Goal: Task Accomplishment & Management: Use online tool/utility

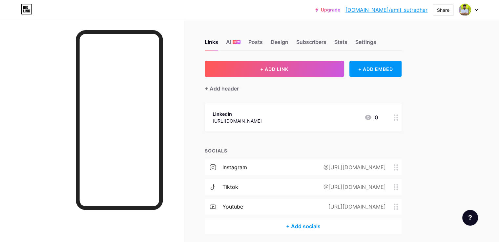
click at [262, 121] on div "[URL][DOMAIN_NAME]" at bounding box center [237, 121] width 49 height 7
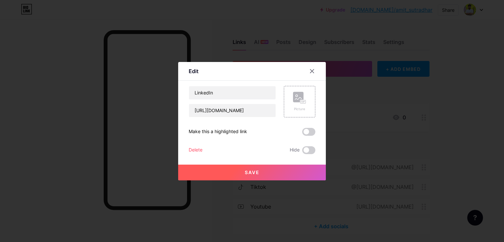
click at [284, 121] on div "LinkedIn [URL][DOMAIN_NAME] Picture Make this a highlighted link Delete Hide Sa…" at bounding box center [252, 120] width 127 height 68
click at [318, 67] on div at bounding box center [316, 71] width 20 height 12
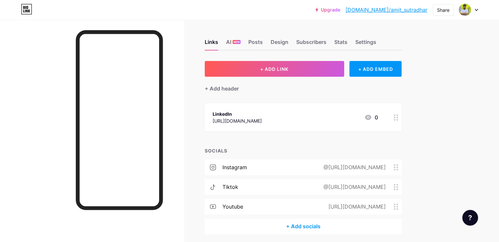
click at [398, 115] on circle at bounding box center [398, 116] width 2 height 2
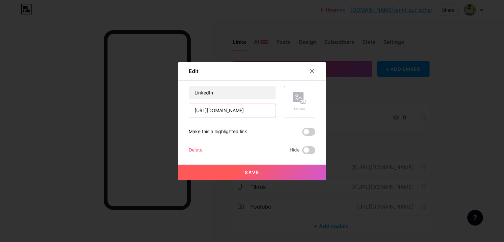
click at [247, 113] on input "[URL][DOMAIN_NAME]" at bounding box center [232, 110] width 87 height 13
drag, startPoint x: 247, startPoint y: 113, endPoint x: 479, endPoint y: 112, distance: 231.8
click at [479, 112] on div at bounding box center [252, 121] width 504 height 242
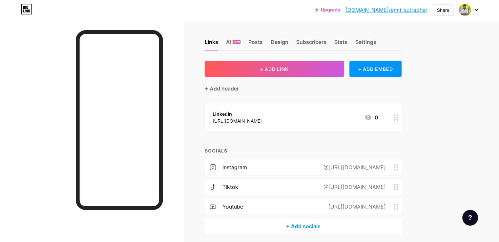
click at [475, 11] on div at bounding box center [468, 10] width 19 height 12
